Goal: Navigation & Orientation: Find specific page/section

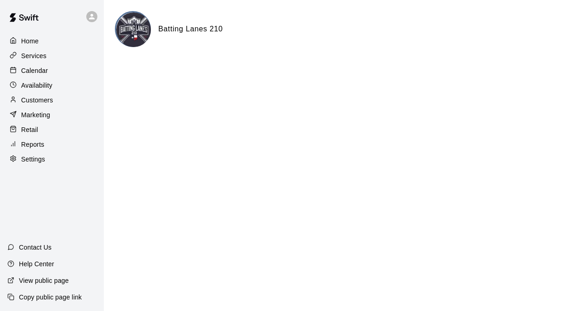
click at [54, 67] on div "Calendar" at bounding box center [51, 71] width 89 height 14
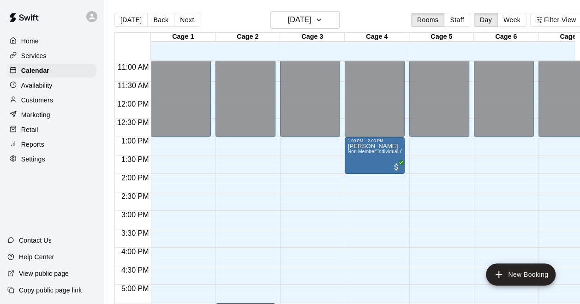
scroll to position [497, 0]
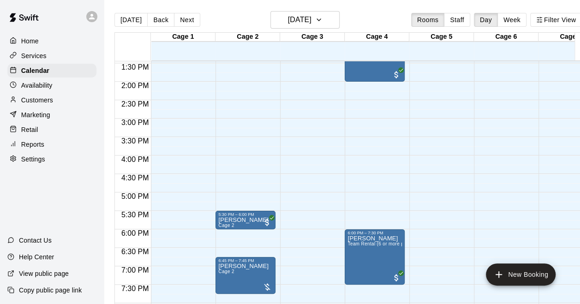
click at [50, 39] on div "Home" at bounding box center [51, 41] width 89 height 14
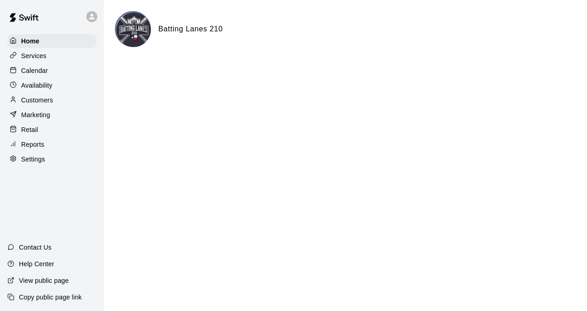
click at [64, 68] on div "Calendar" at bounding box center [51, 71] width 89 height 14
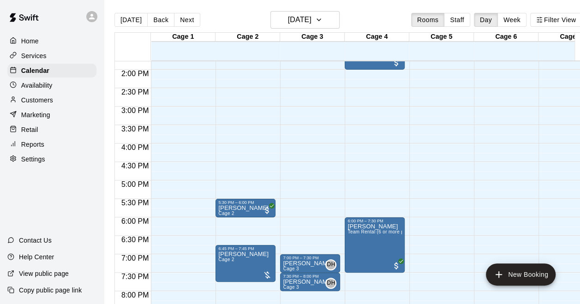
scroll to position [494, 0]
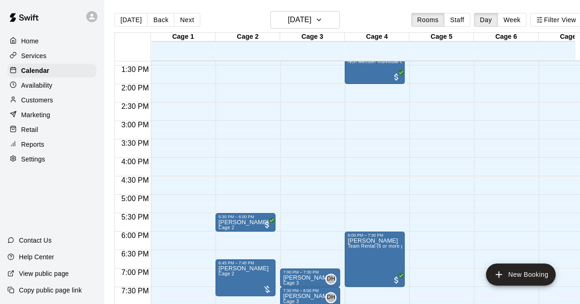
click at [42, 37] on div "Home" at bounding box center [51, 41] width 89 height 14
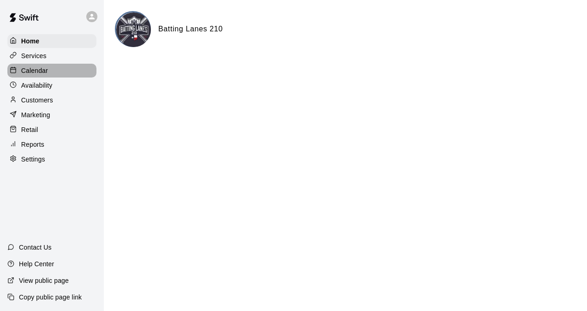
click at [58, 75] on div "Calendar" at bounding box center [51, 71] width 89 height 14
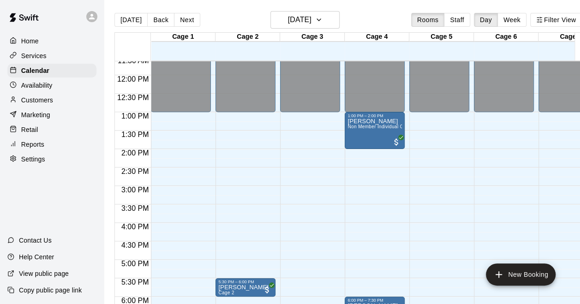
scroll to position [402, 0]
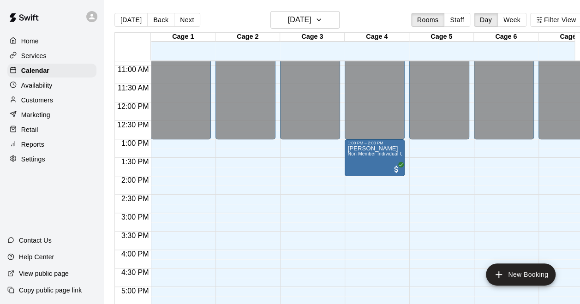
click at [53, 44] on div "Home" at bounding box center [51, 41] width 89 height 14
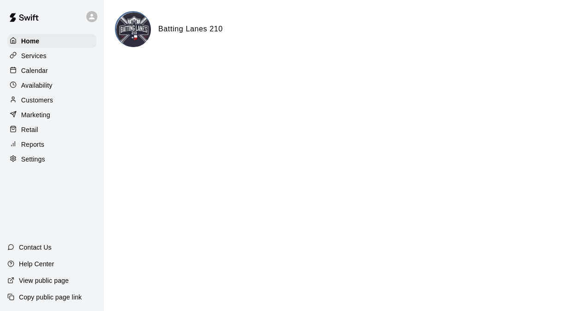
click at [42, 70] on p "Calendar" at bounding box center [34, 70] width 27 height 9
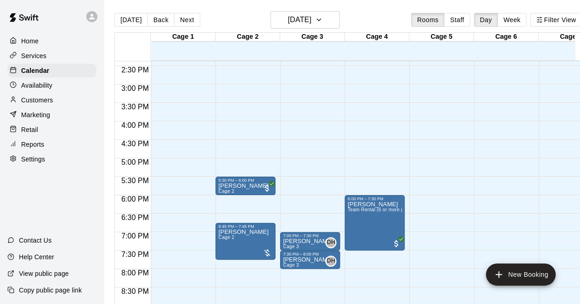
scroll to position [470, 0]
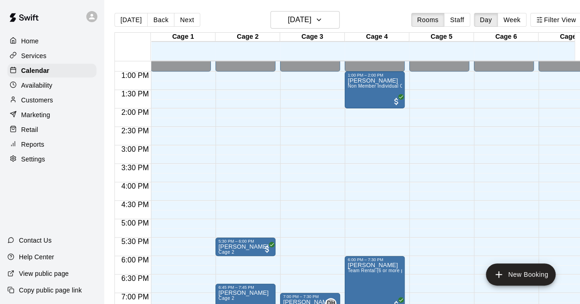
click at [353, 0] on main "[DATE] Back [DATE][DATE] Rooms Staff Day Week Filter View Cage 1 19 Fri Cage 2 …" at bounding box center [348, 159] width 489 height 319
click at [35, 39] on p "Home" at bounding box center [30, 40] width 18 height 9
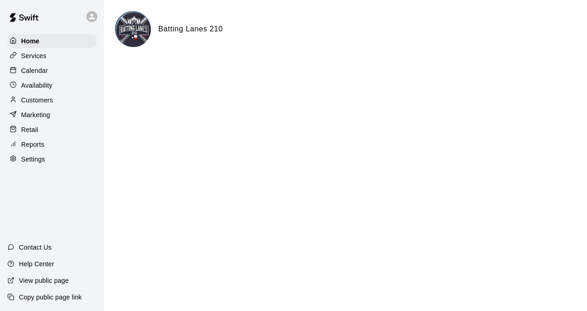
click at [70, 72] on div "Calendar" at bounding box center [51, 71] width 89 height 14
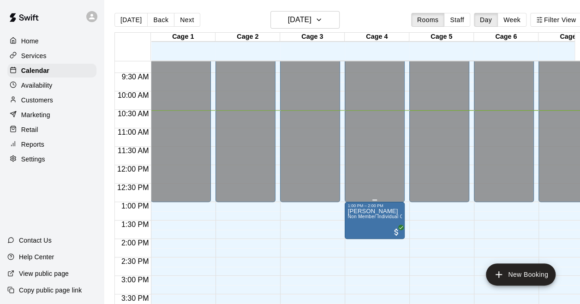
scroll to position [296, 0]
